Goal: Task Accomplishment & Management: Manage account settings

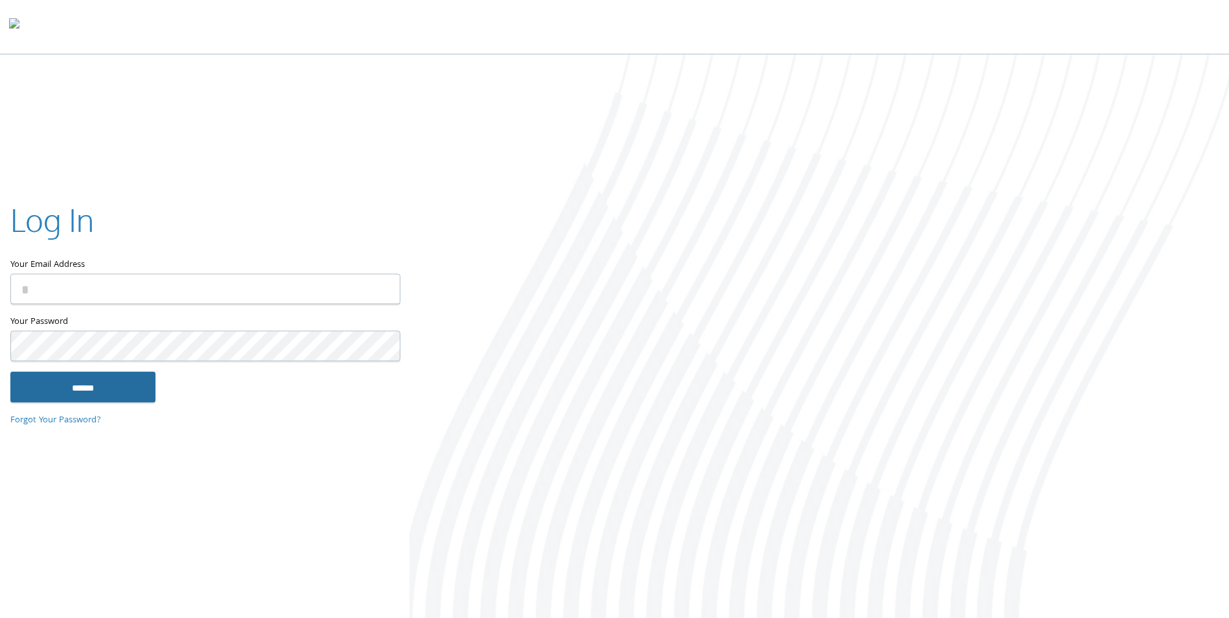
type input "**********"
click at [108, 388] on input "******" at bounding box center [82, 387] width 145 height 31
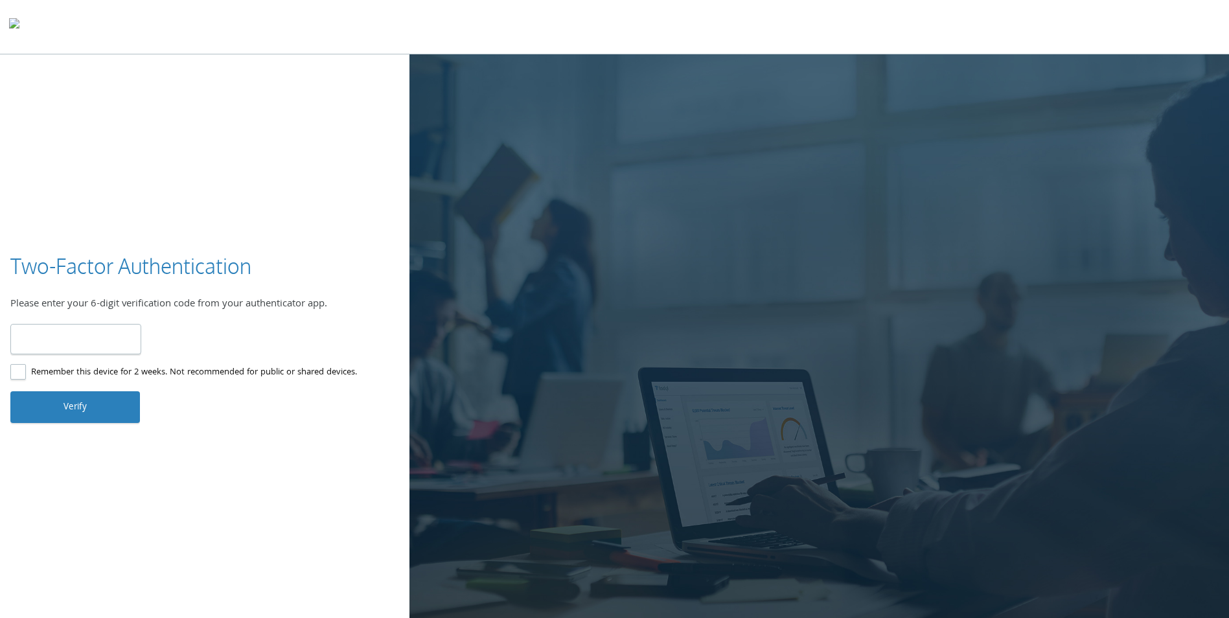
type input "******"
